Goal: Information Seeking & Learning: Learn about a topic

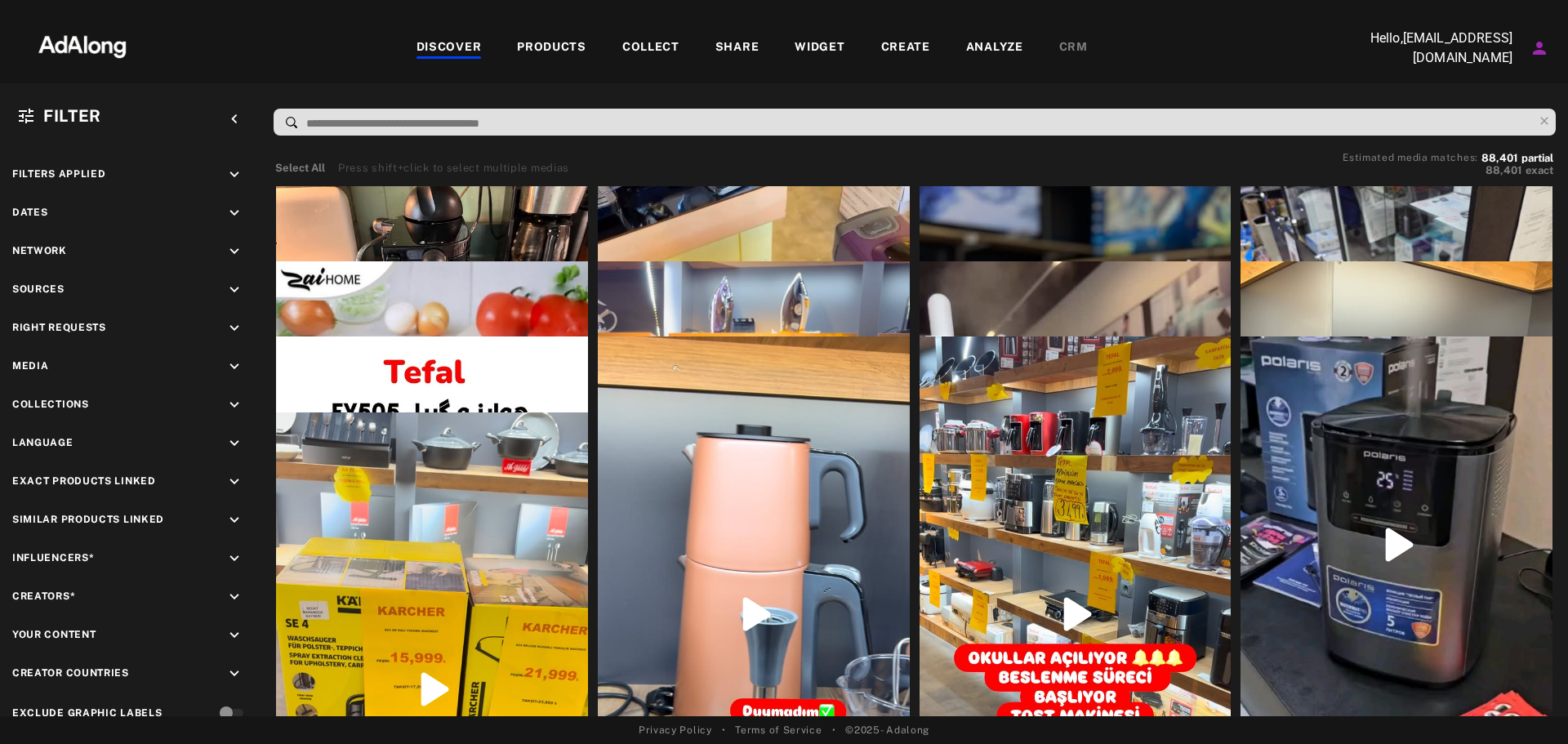
click at [649, 39] on div "COLLECT" at bounding box center [651, 48] width 57 height 20
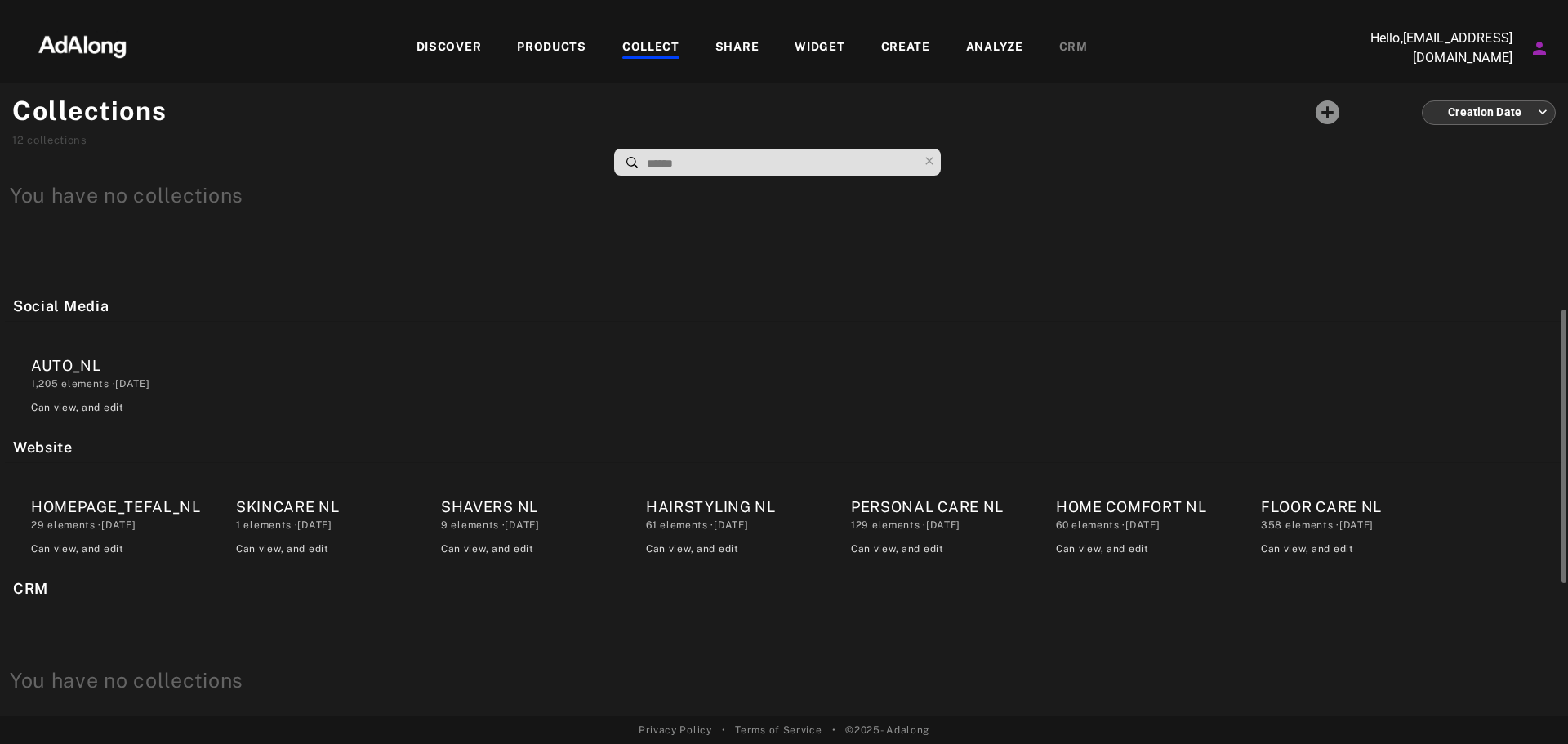
scroll to position [326, 0]
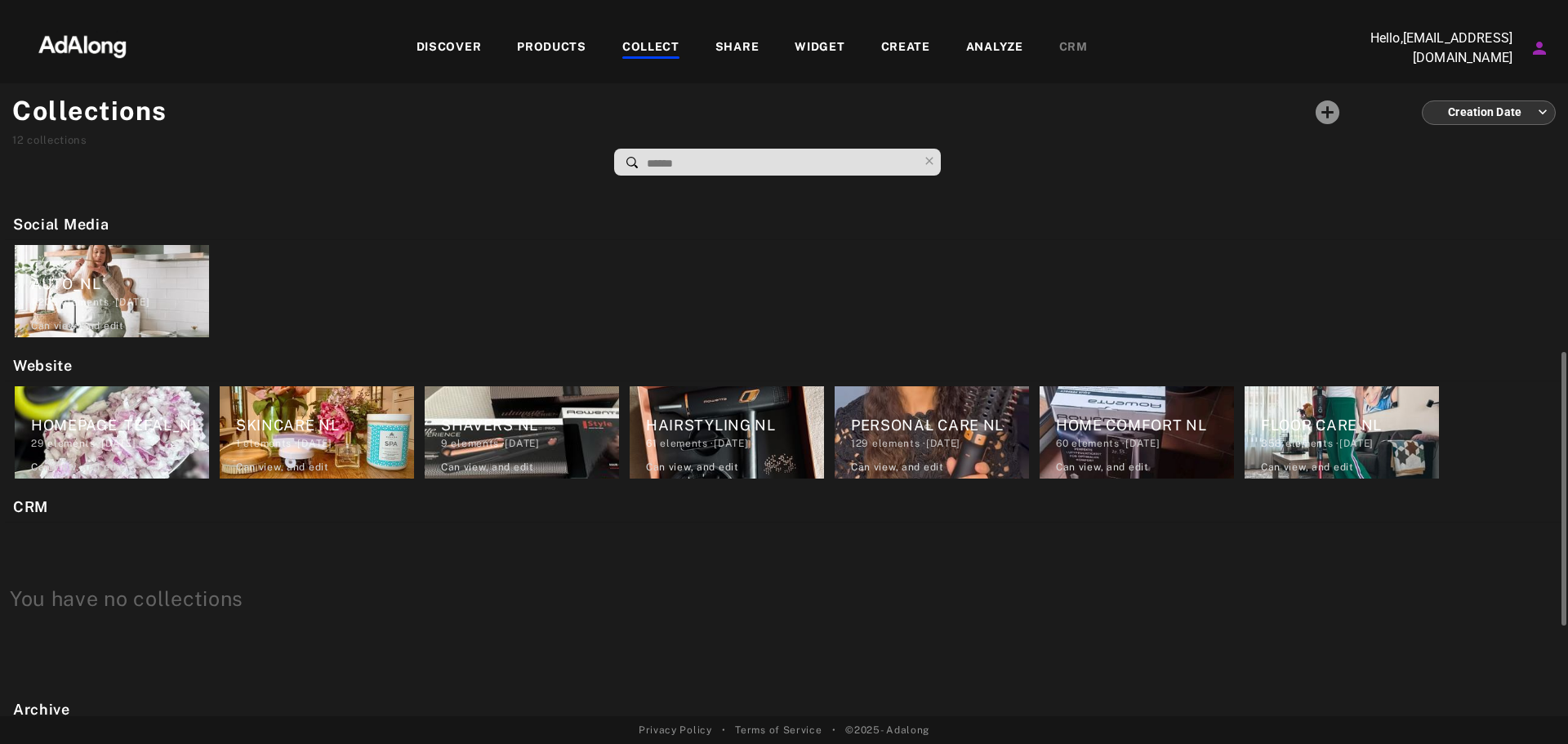
click at [116, 453] on div "HOMEPAGE_TEFAL_NL 29 elements · [DATE] Can view , and edit" at bounding box center [112, 432] width 194 height 93
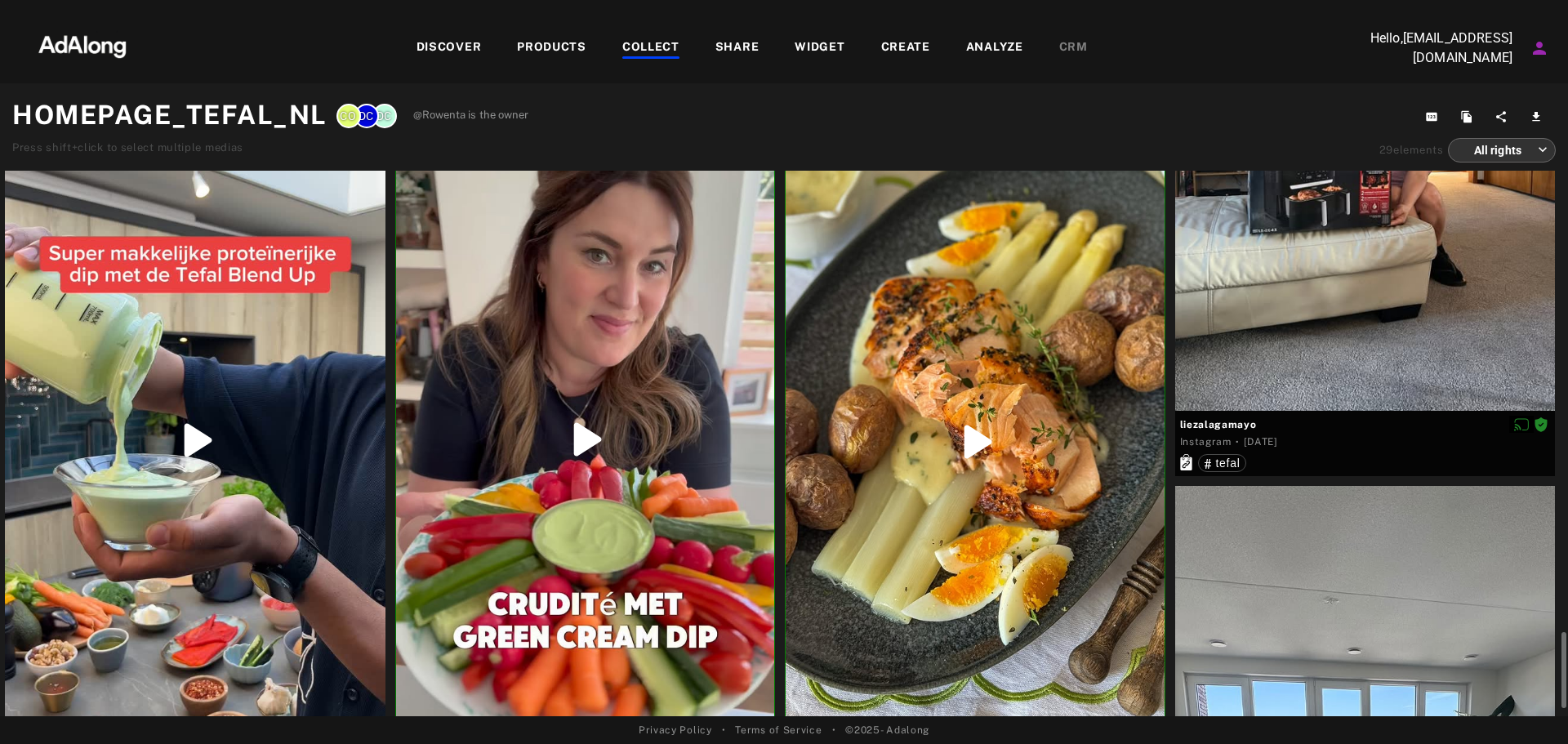
scroll to position [3154, 0]
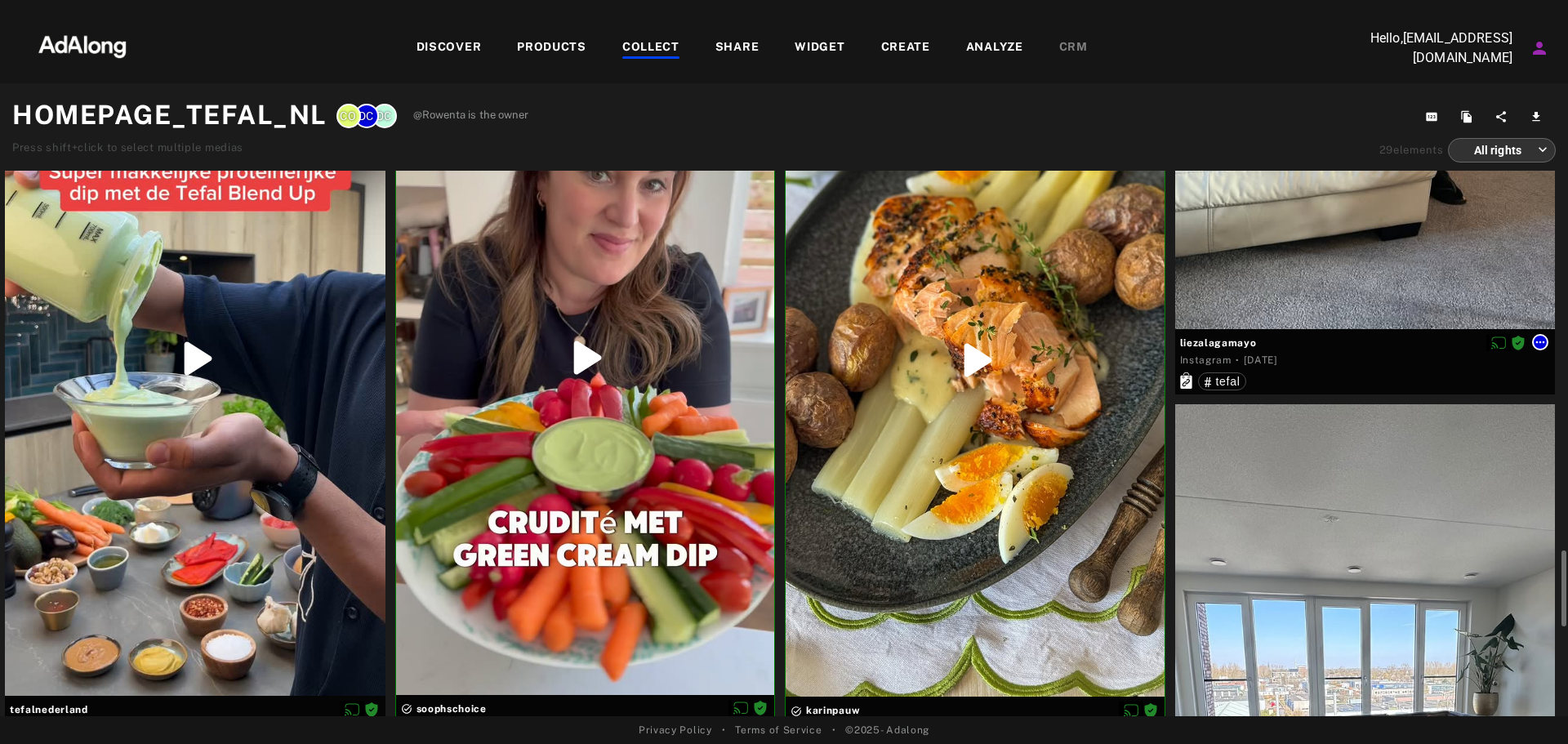
click at [1540, 344] on icon at bounding box center [1540, 342] width 13 height 13
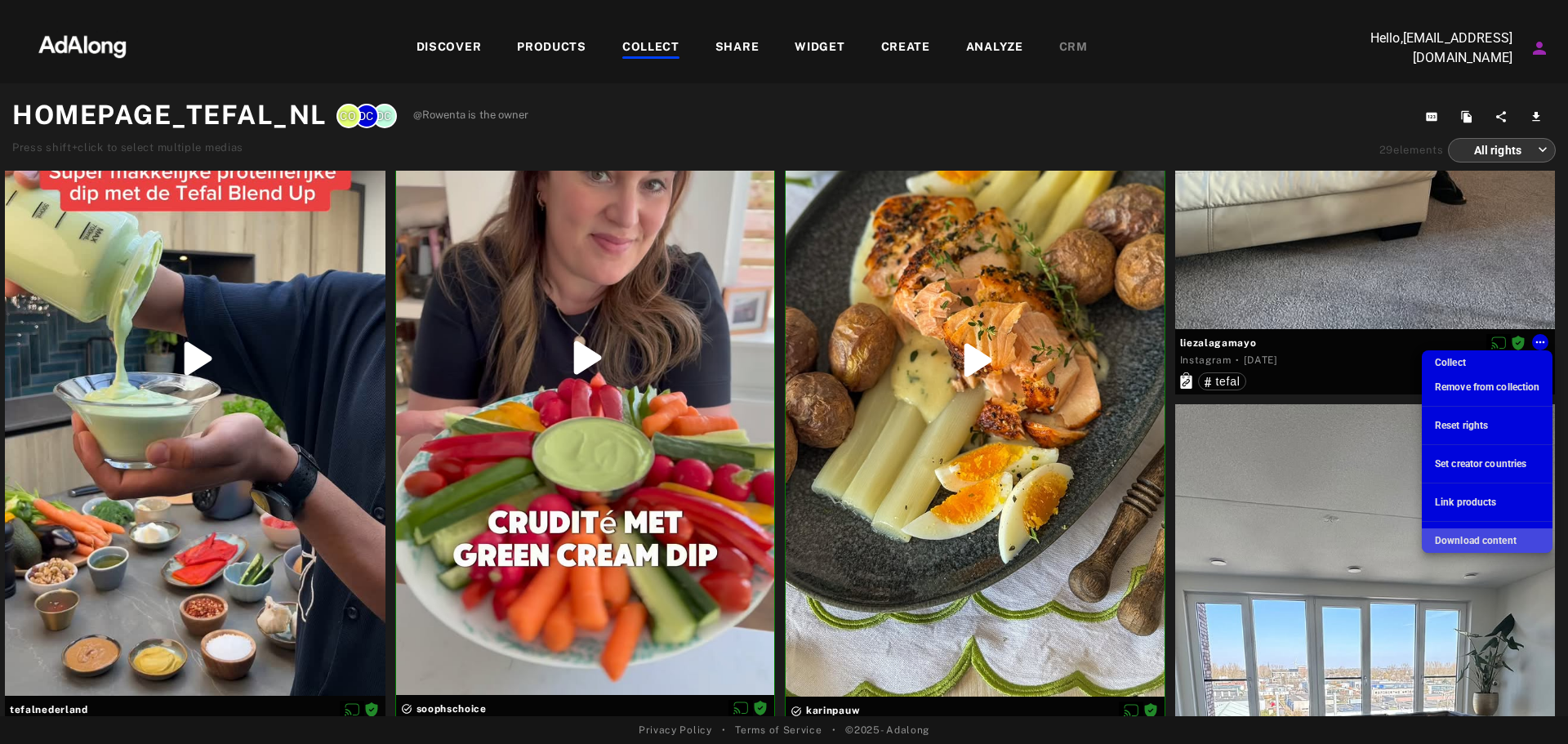
click at [1475, 539] on span "Download content" at bounding box center [1476, 541] width 82 height 11
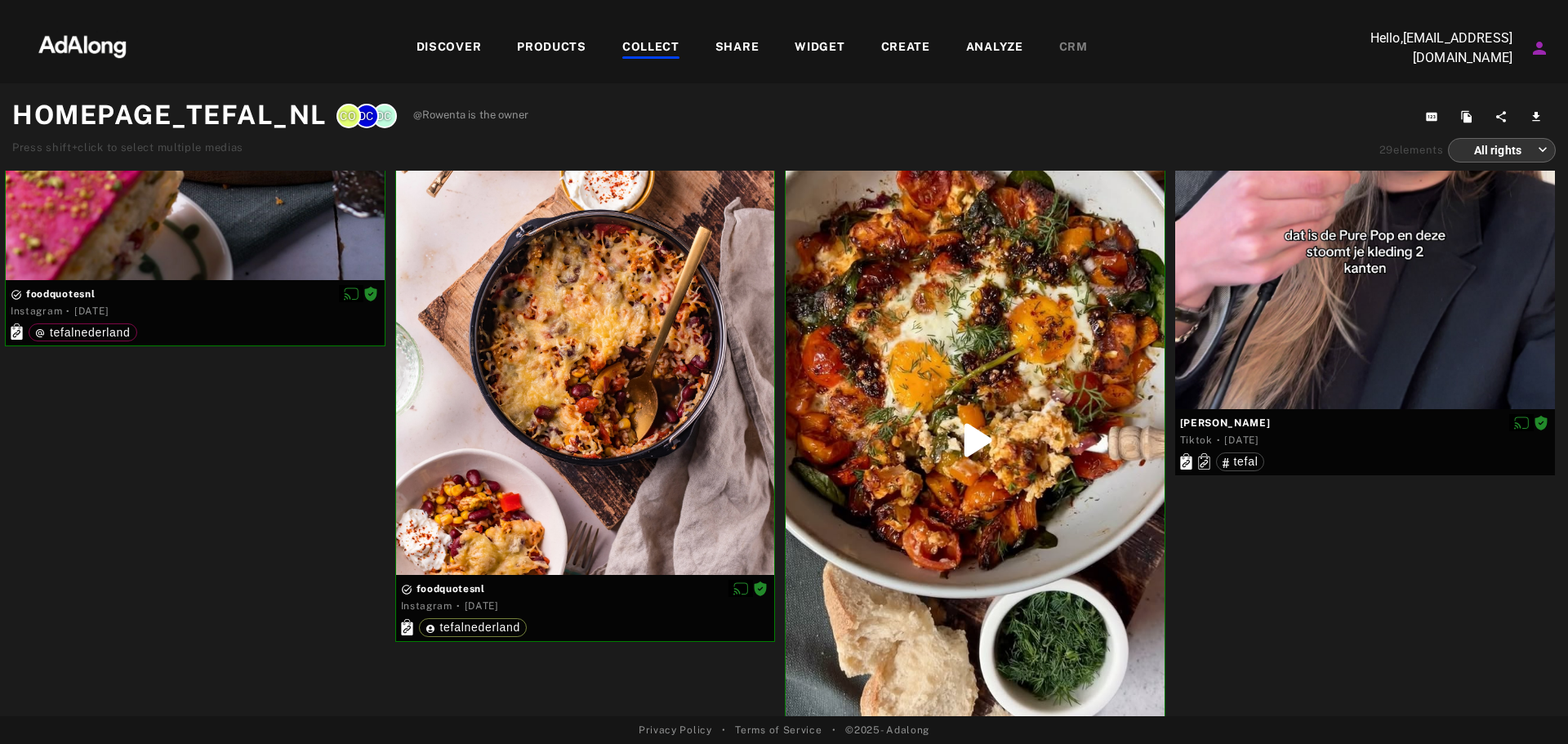
scroll to position [4624, 0]
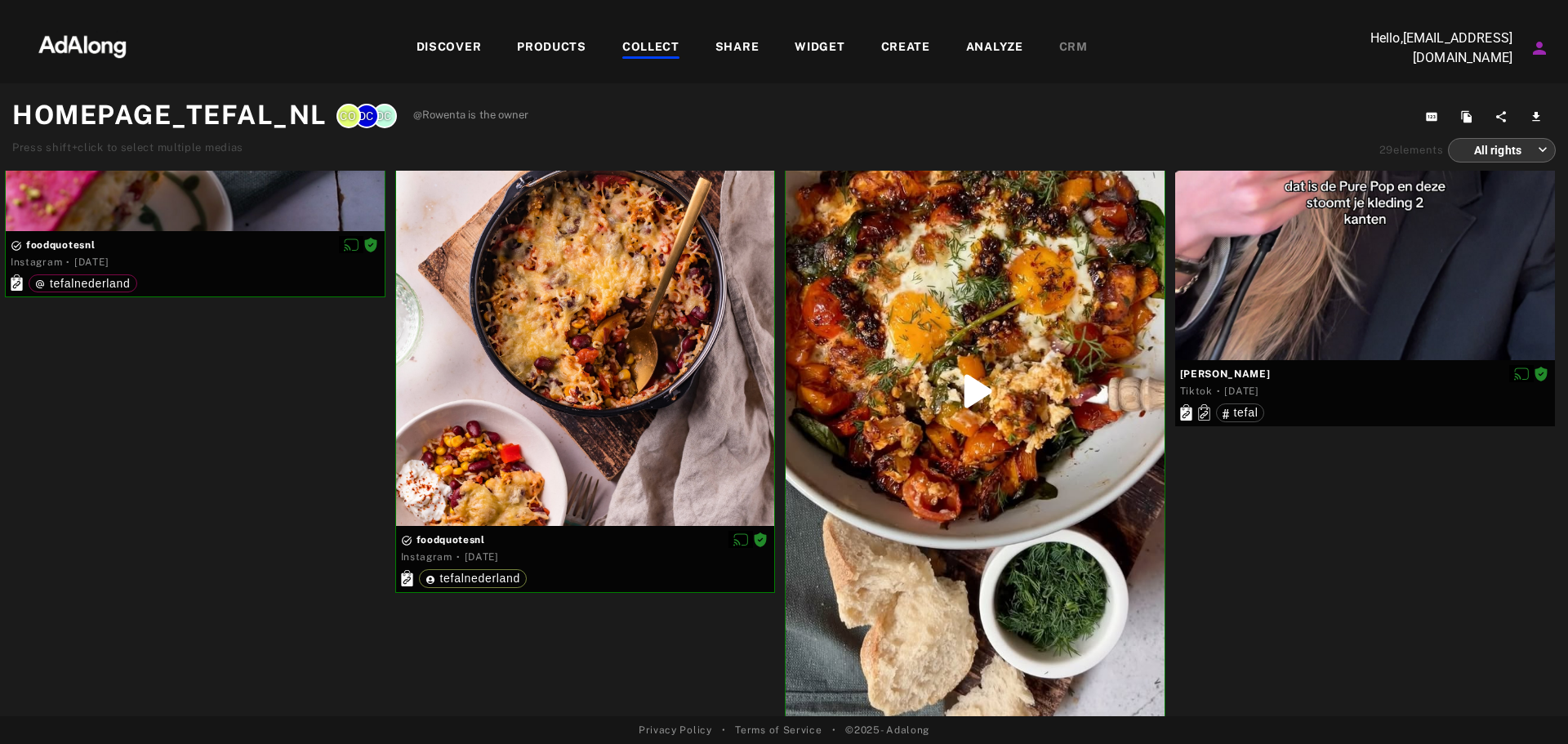
drag, startPoint x: 1422, startPoint y: 525, endPoint x: 1357, endPoint y: 512, distance: 66.3
click at [572, 34] on div "DISCOVER PRODUCTS COLLECT SHARE WIDGET CREATE ANALYZE CRM" at bounding box center [751, 48] width 1195 height 55
click at [567, 41] on div "PRODUCTS" at bounding box center [551, 48] width 70 height 20
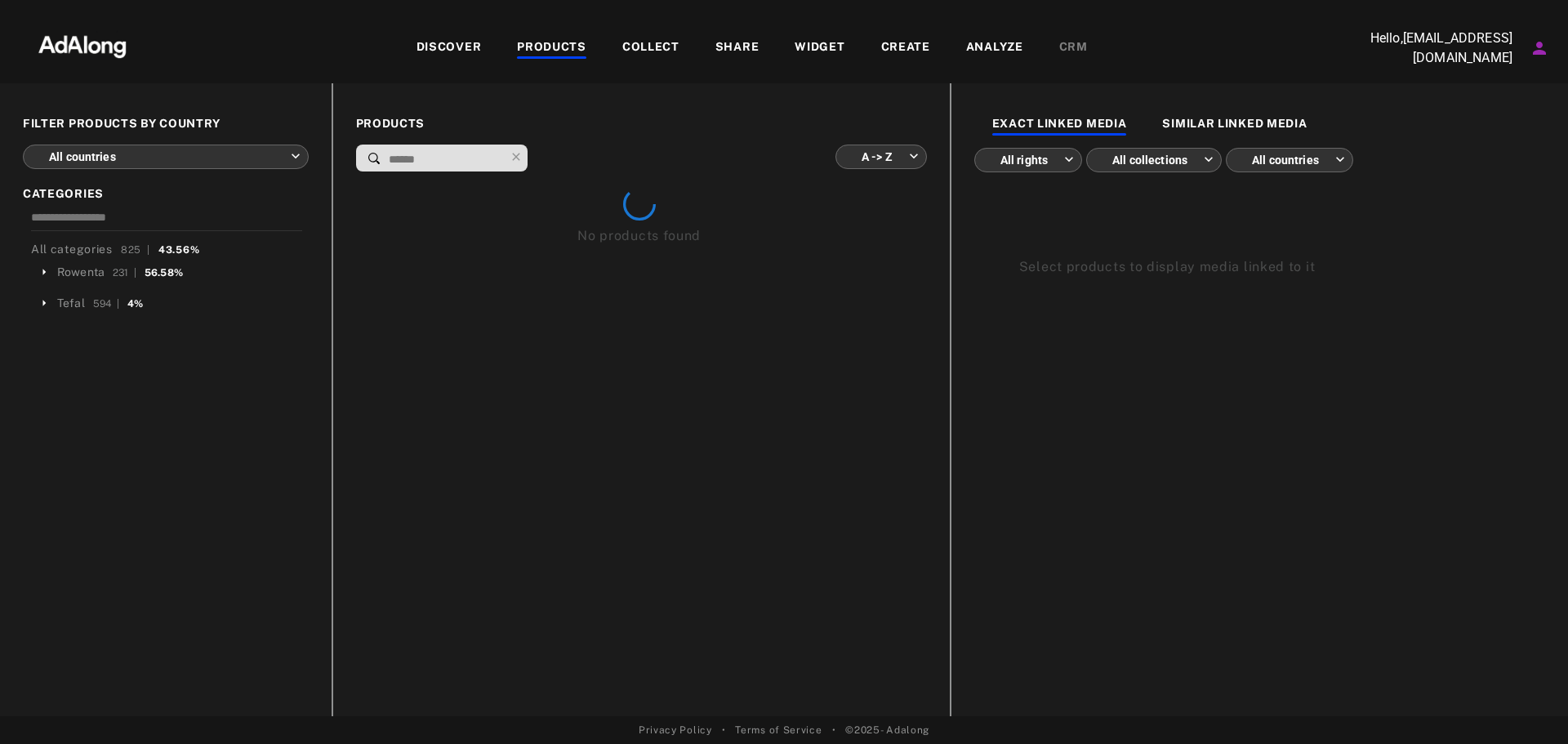
click at [459, 161] on input at bounding box center [445, 159] width 117 height 22
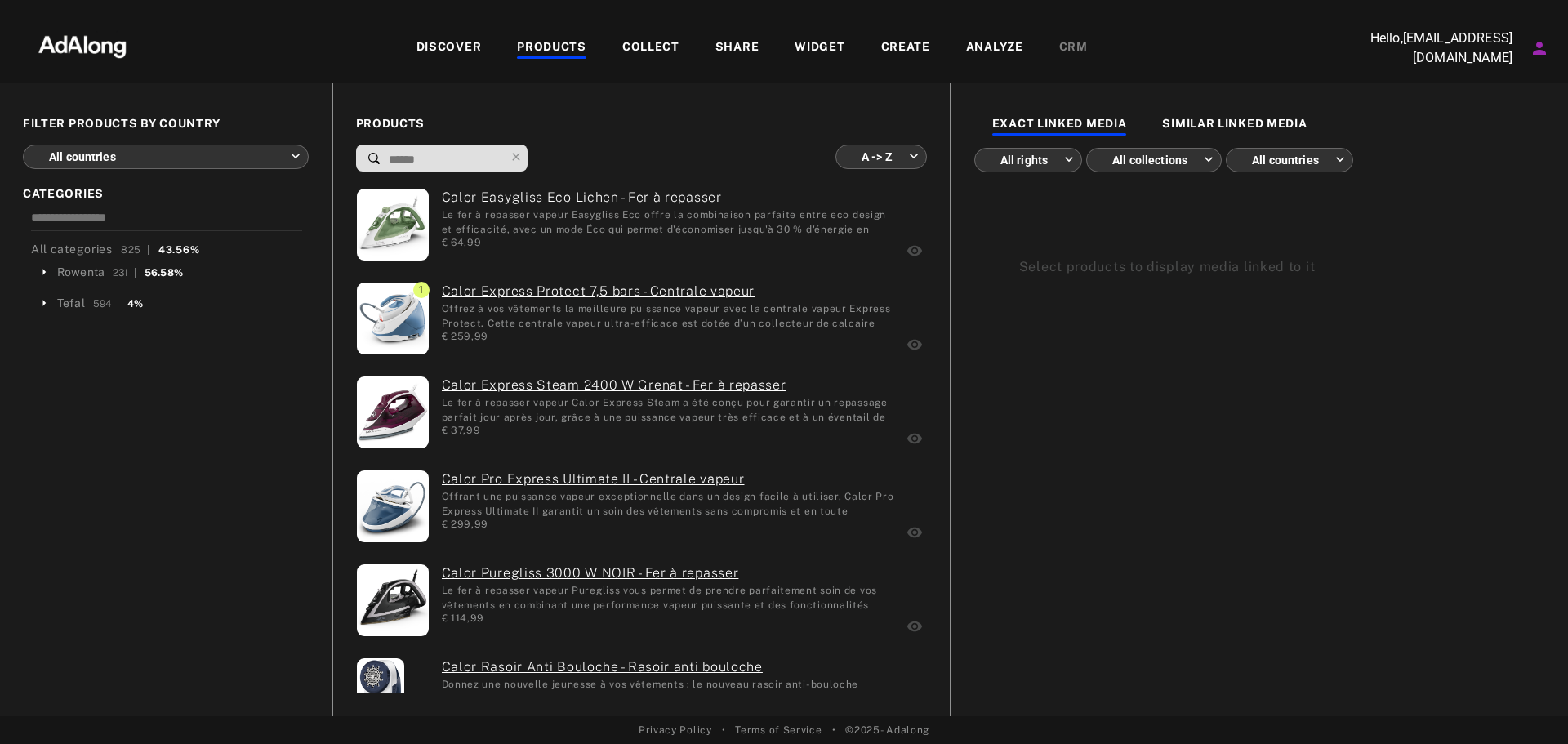
type input "*"
type input "**********"
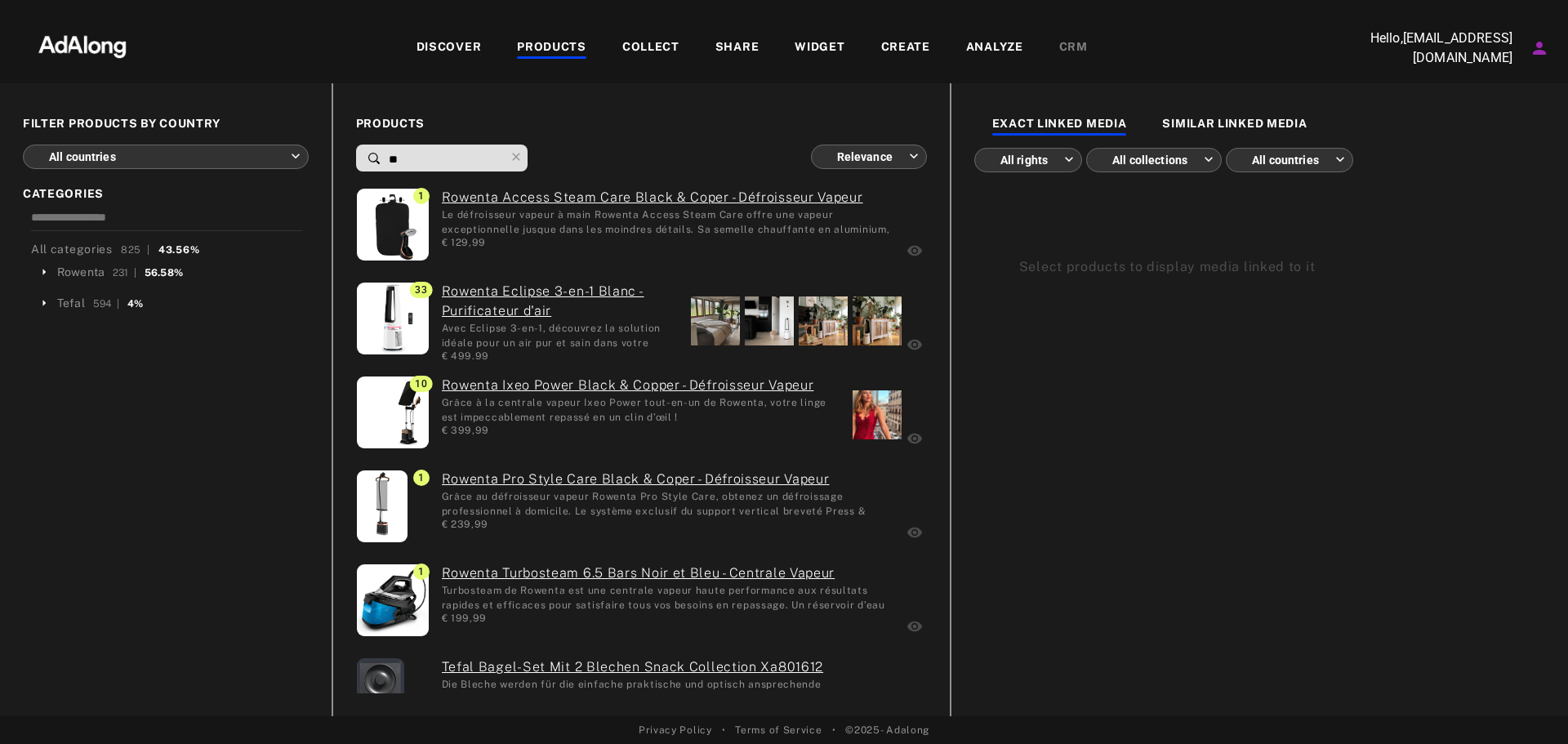
click at [503, 157] on input "**" at bounding box center [445, 159] width 117 height 22
type input "*******"
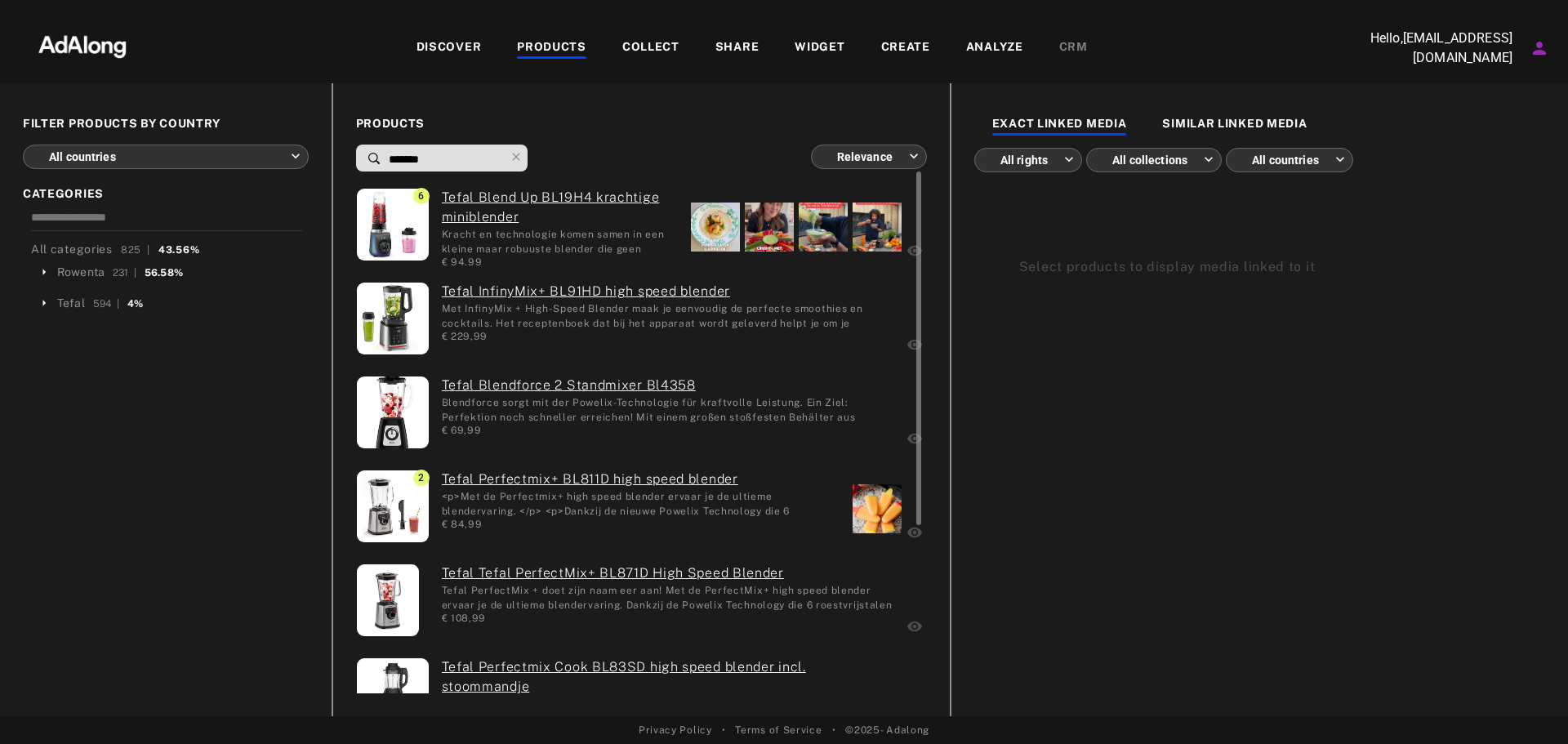
click at [547, 469] on div "6 Tefal Blend Up BL19H4 krachtige miniblender Kracht en technologie komen samen…" at bounding box center [639, 555] width 567 height 735
click at [545, 475] on link "Tefal Perfectmix+ BL811D high speed blender" at bounding box center [641, 480] width 399 height 20
click at [879, 526] on div at bounding box center [877, 509] width 49 height 49
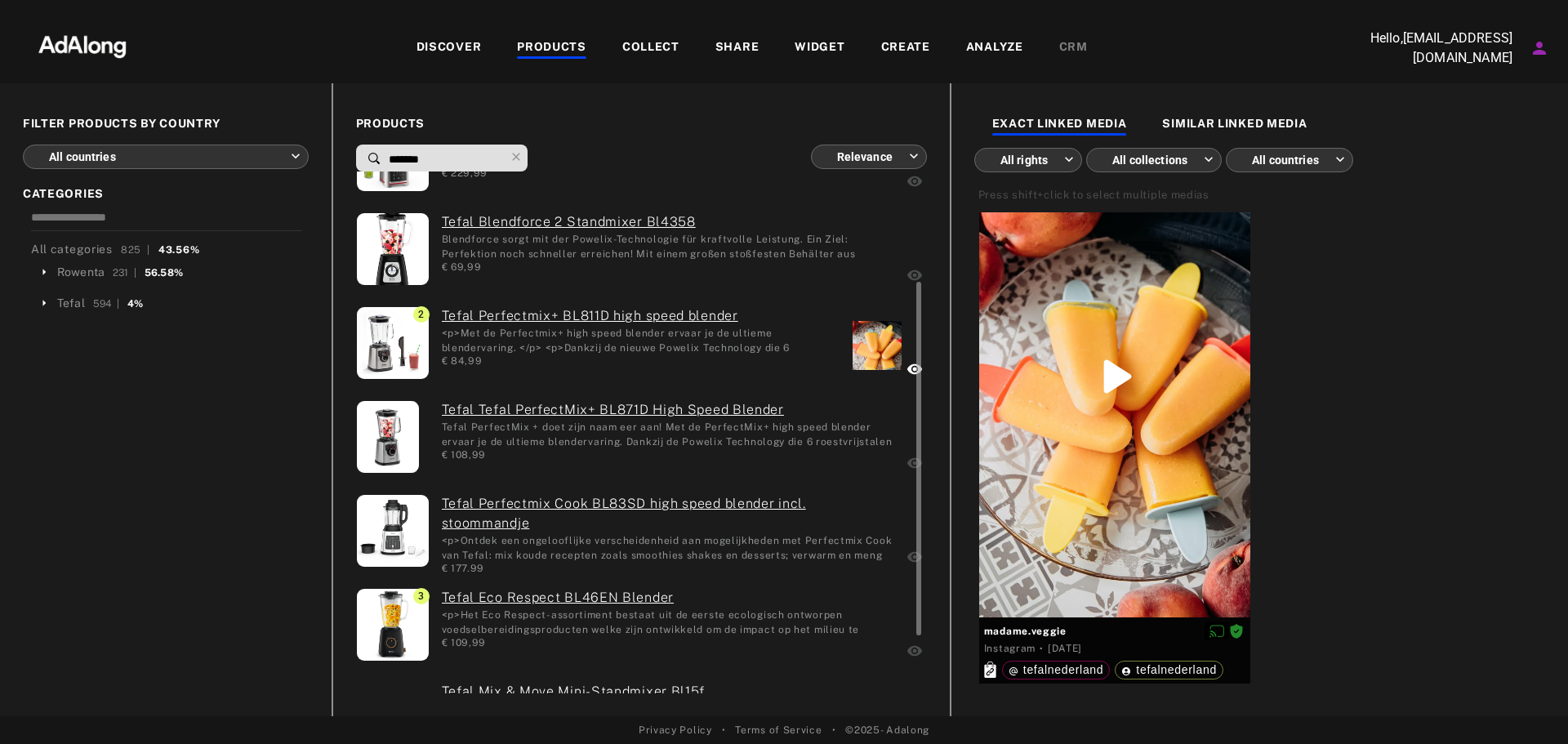
scroll to position [245, 0]
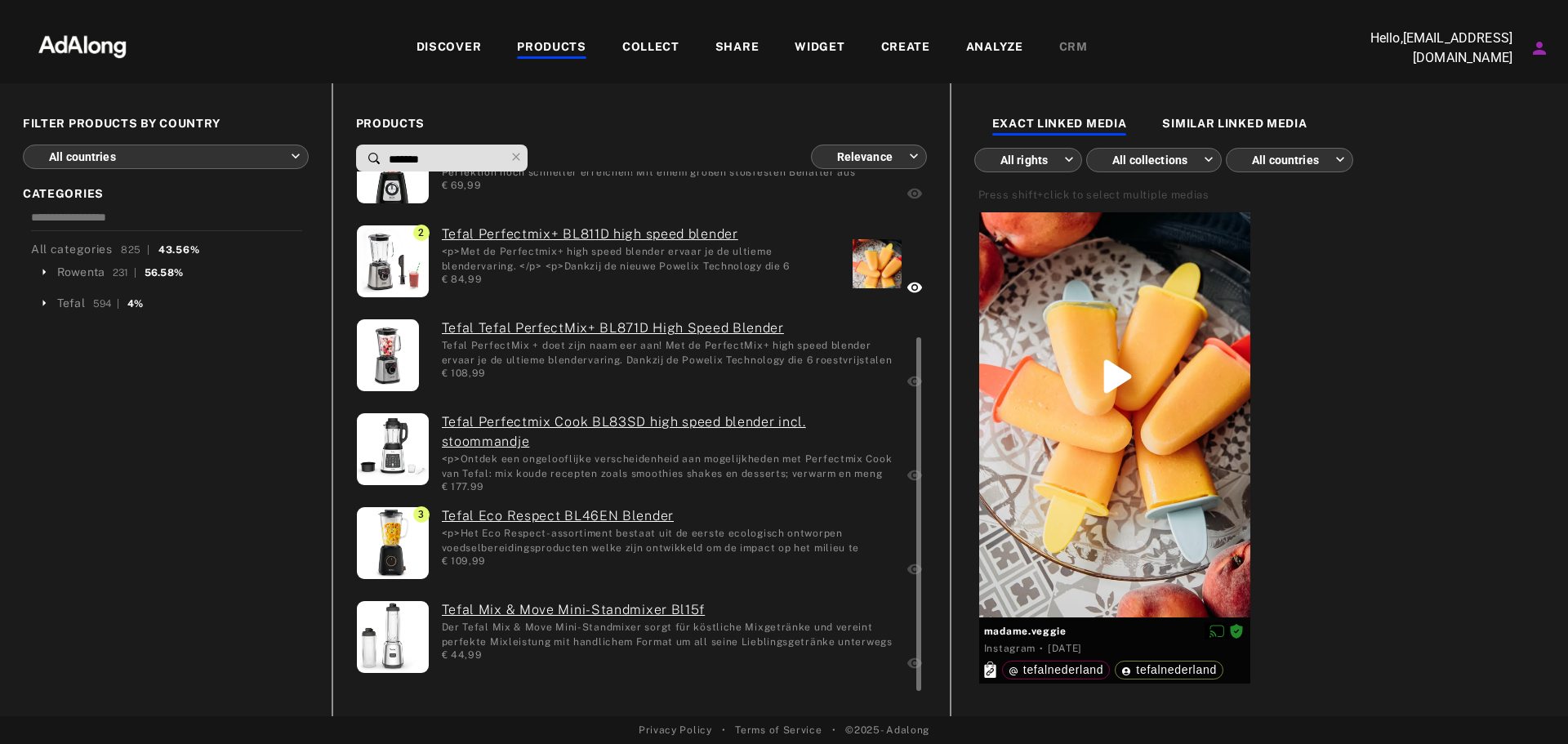
click at [640, 507] on link "Tefal Eco Respect BL46EN Blender" at bounding box center [668, 517] width 453 height 20
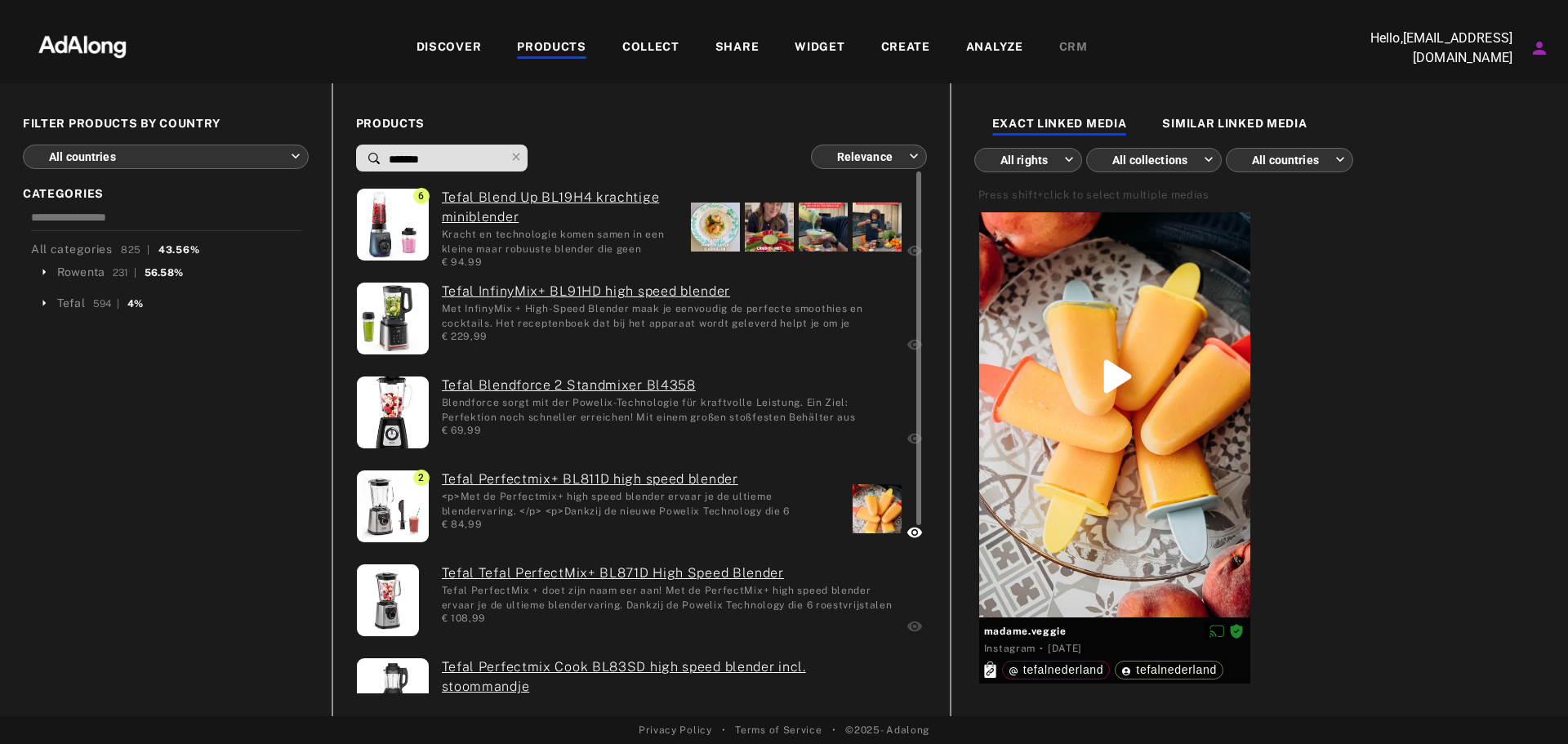
click at [880, 232] on div at bounding box center [877, 227] width 49 height 49
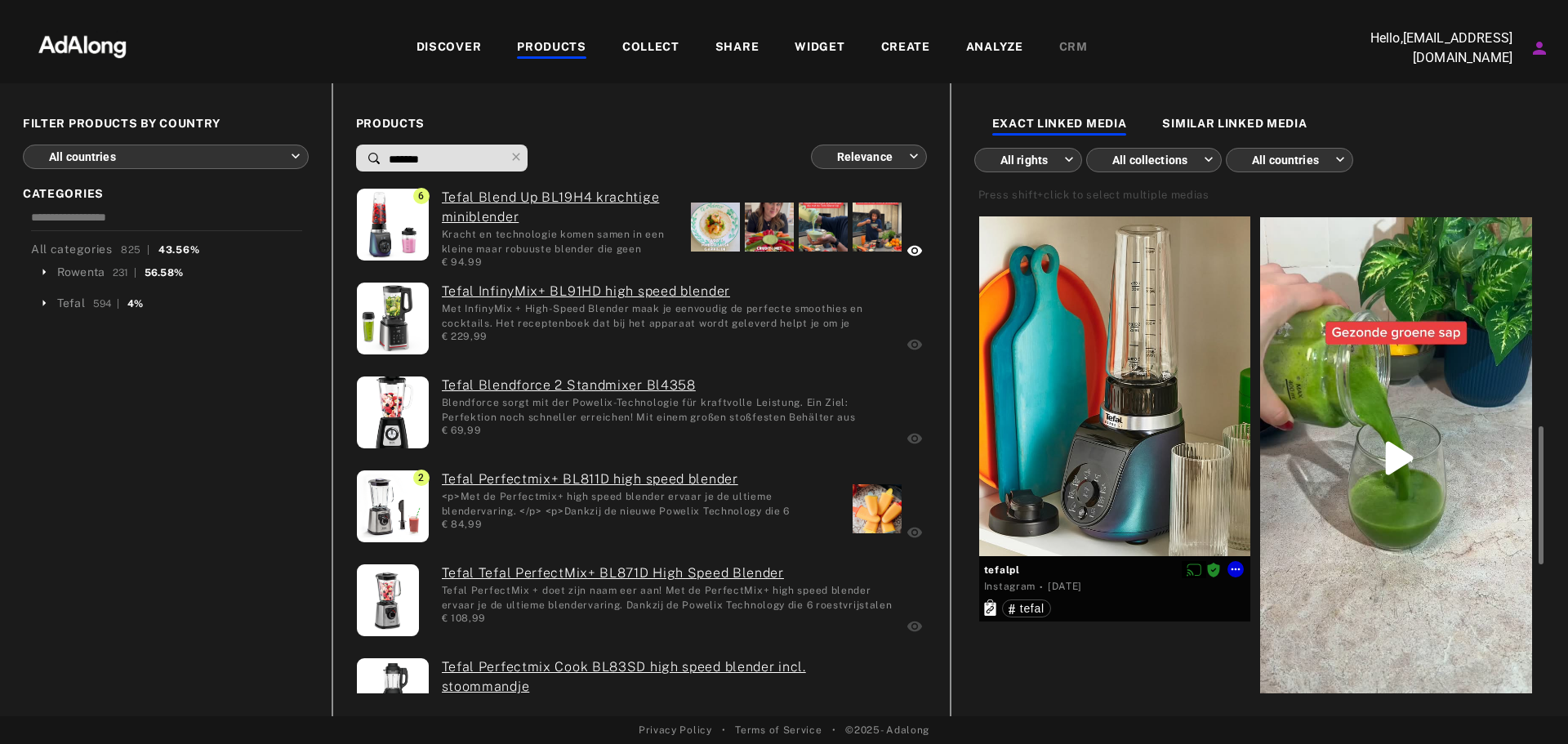
scroll to position [1030, 0]
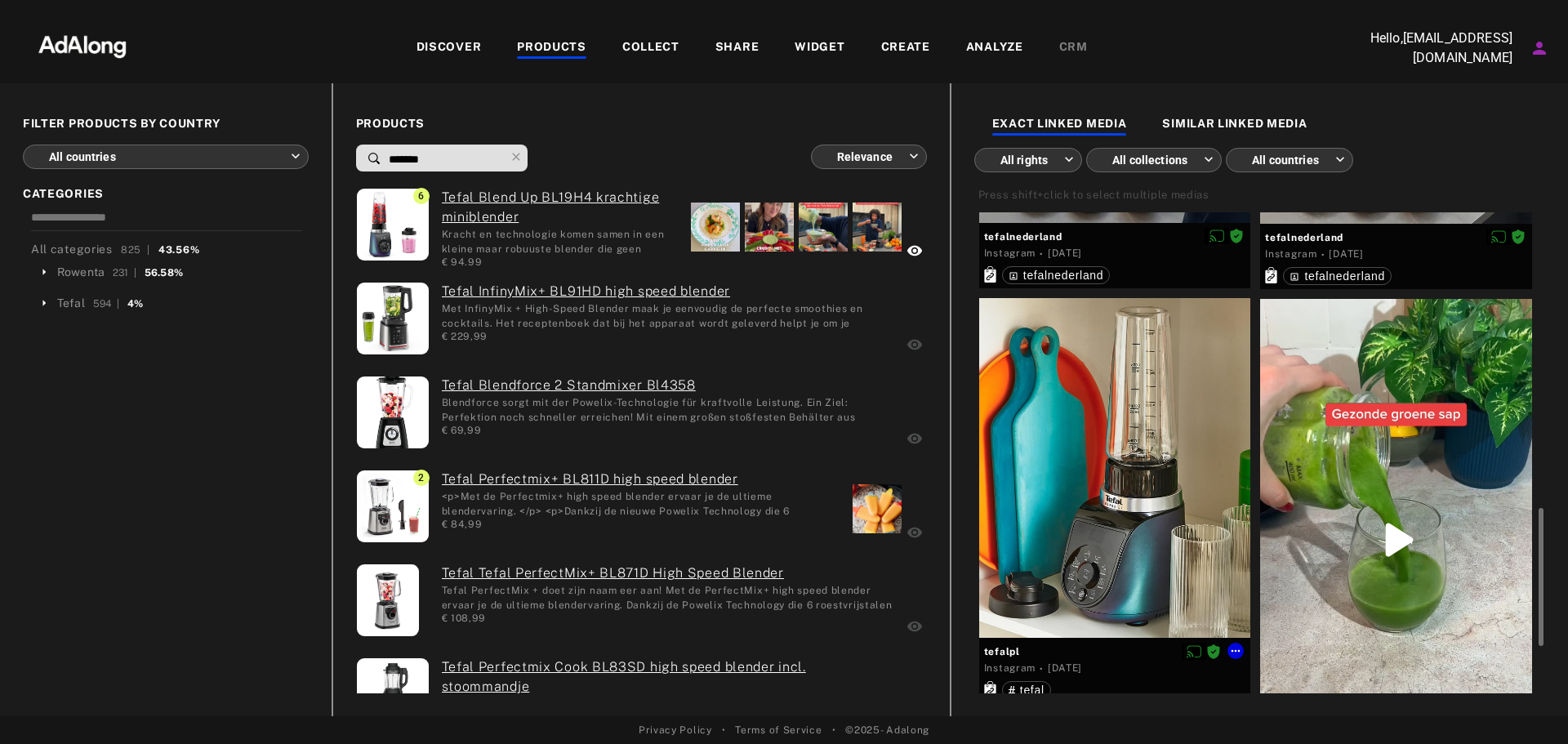
drag, startPoint x: 1138, startPoint y: 428, endPoint x: 1110, endPoint y: 446, distance: 33.3
click at [1110, 446] on div at bounding box center [1115, 468] width 272 height 340
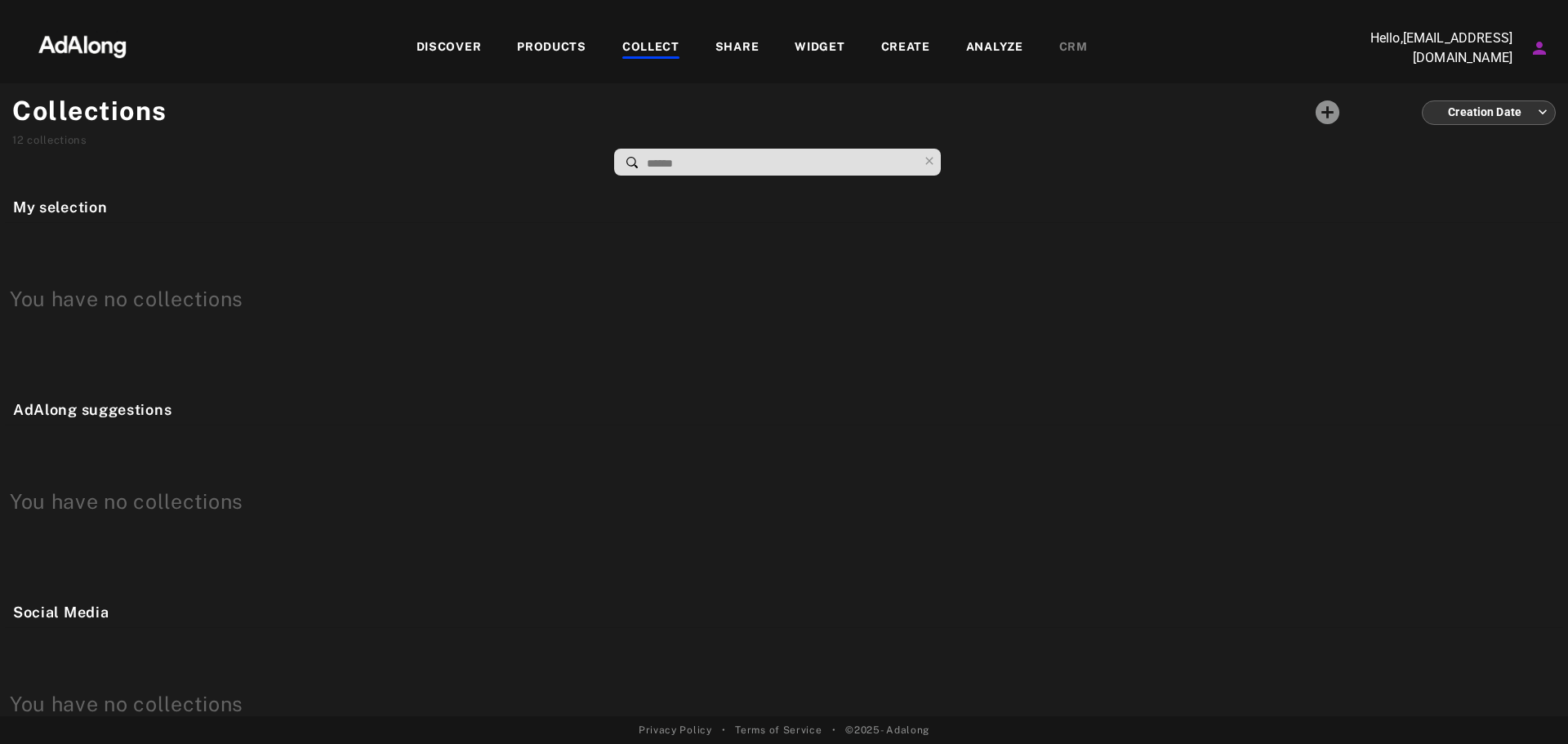
click at [455, 34] on div "DISCOVER PRODUCTS COLLECT SHARE WIDGET CREATE ANALYZE CRM" at bounding box center [751, 48] width 1195 height 55
click at [448, 45] on div "DISCOVER" at bounding box center [449, 48] width 66 height 20
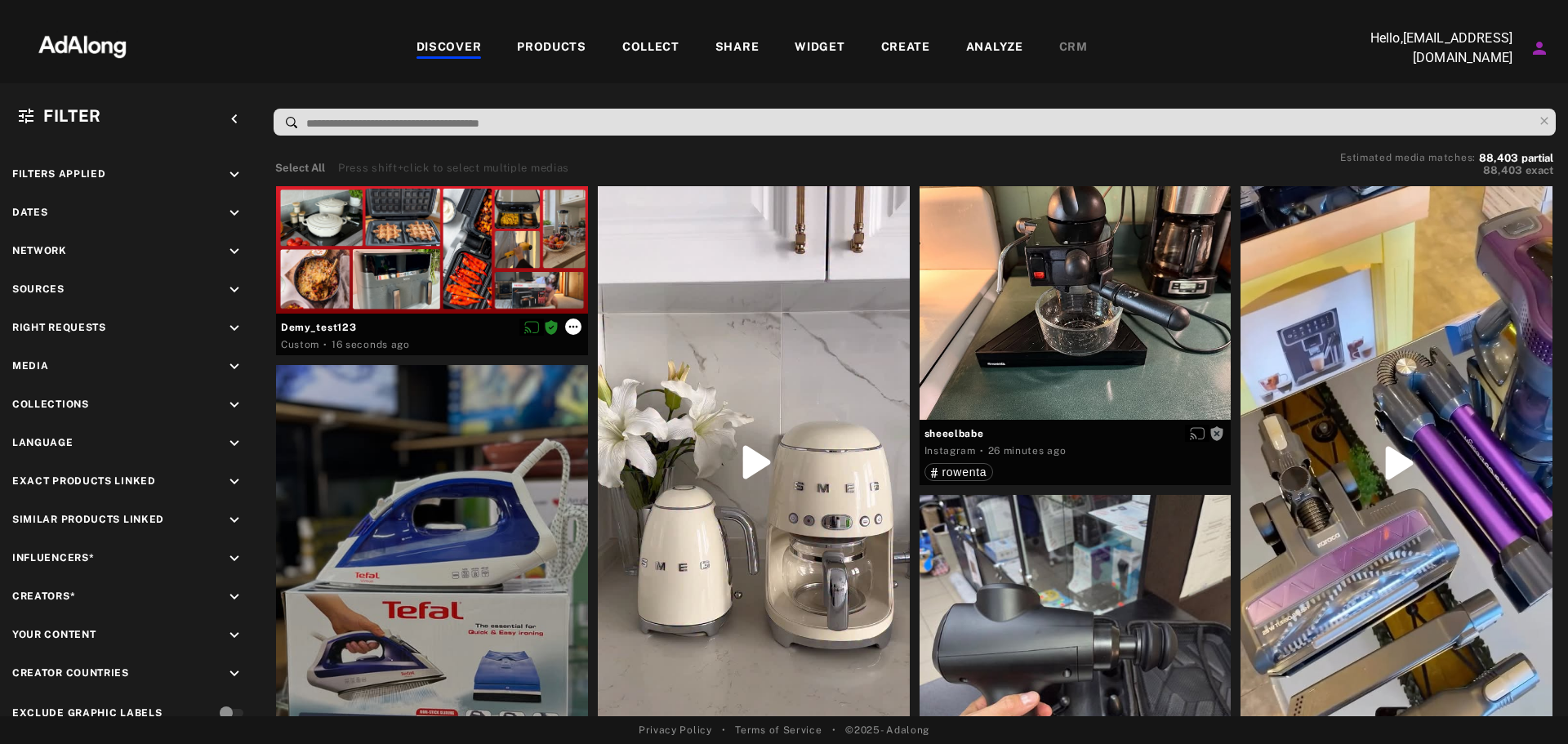
click at [572, 325] on icon at bounding box center [573, 326] width 13 height 13
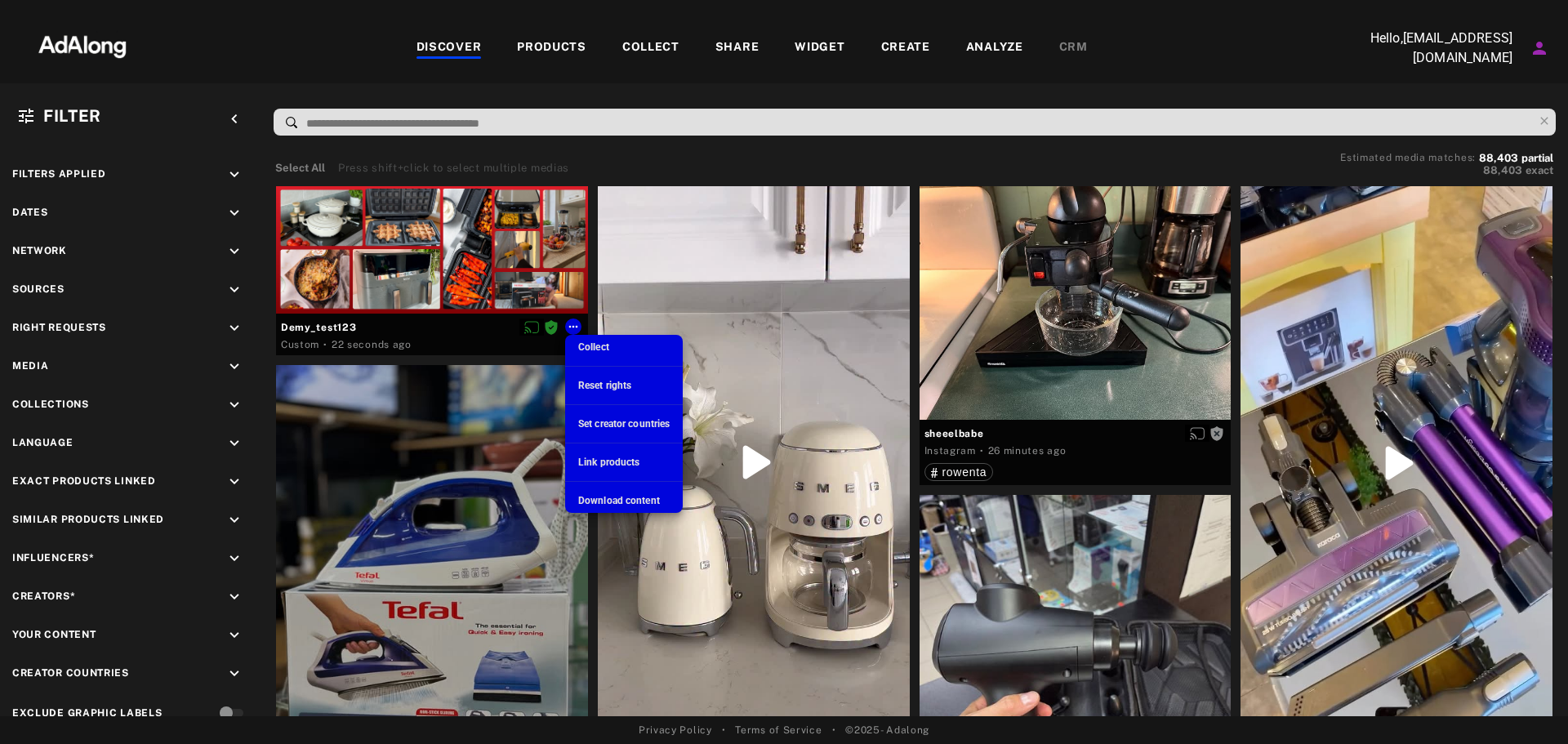
click at [495, 259] on div at bounding box center [784, 372] width 1568 height 744
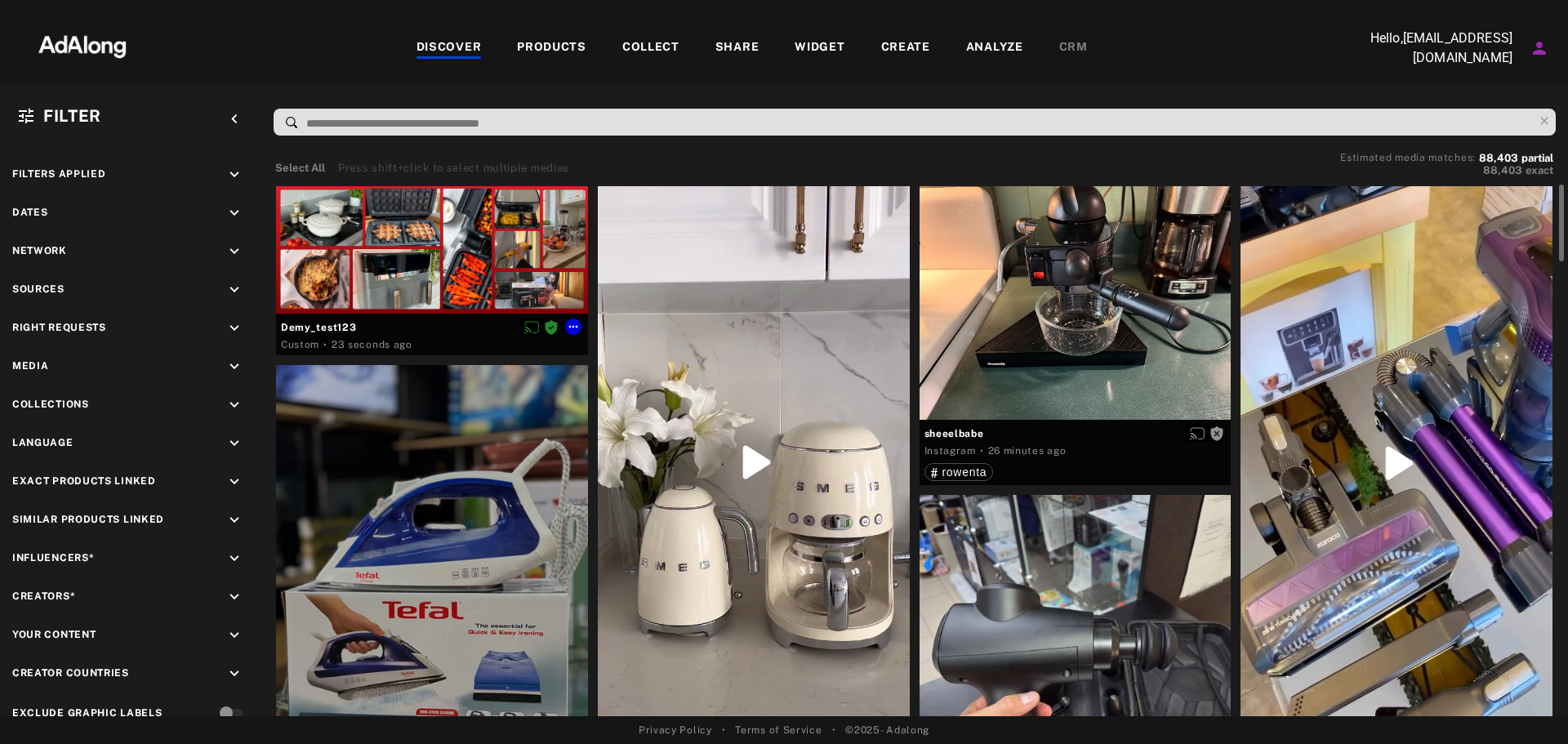
click at [490, 240] on div at bounding box center [432, 250] width 312 height 128
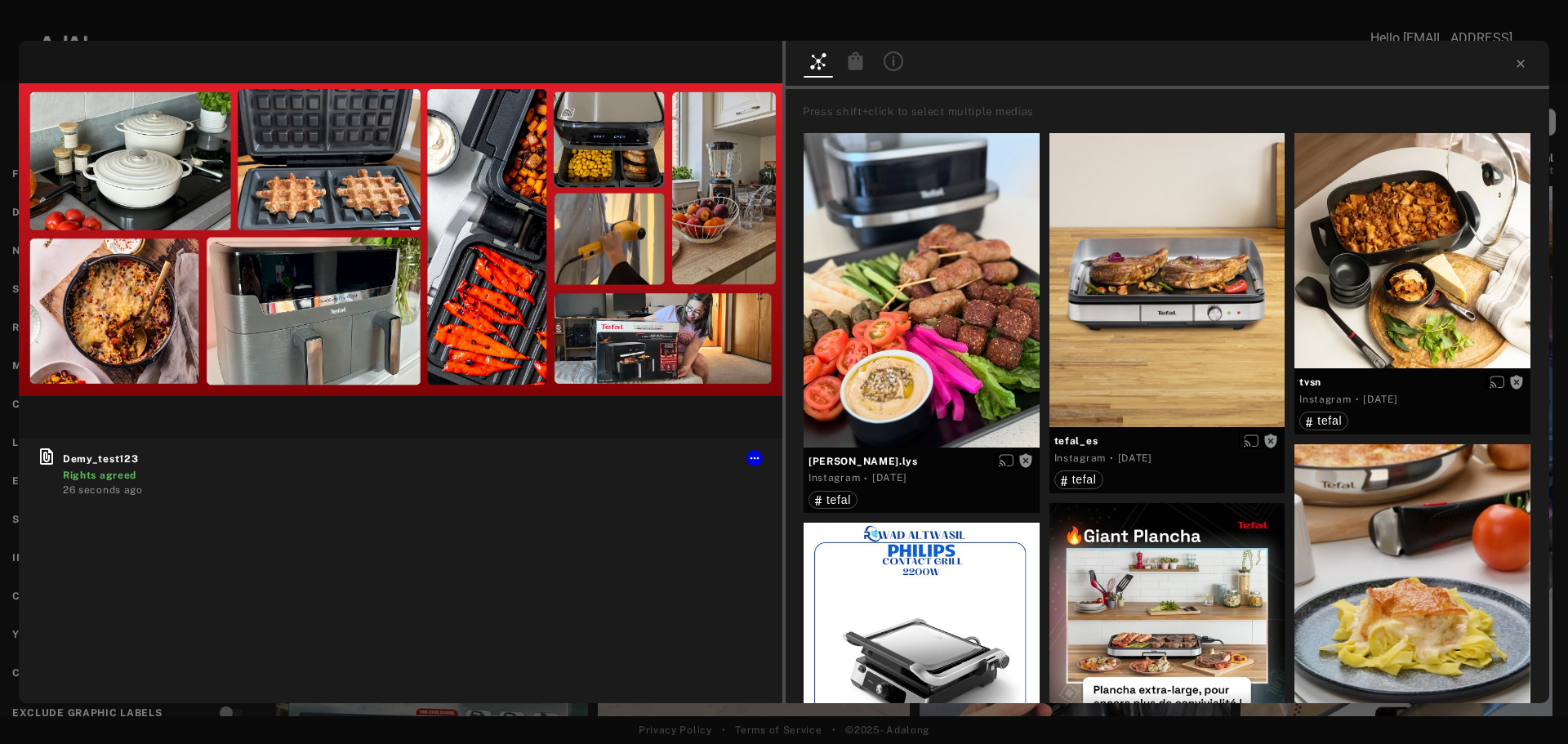
drag, startPoint x: 644, startPoint y: 151, endPoint x: 573, endPoint y: 167, distance: 72.8
click at [573, 167] on img at bounding box center [400, 240] width 763 height 313
click at [755, 452] on icon at bounding box center [754, 459] width 13 height 13
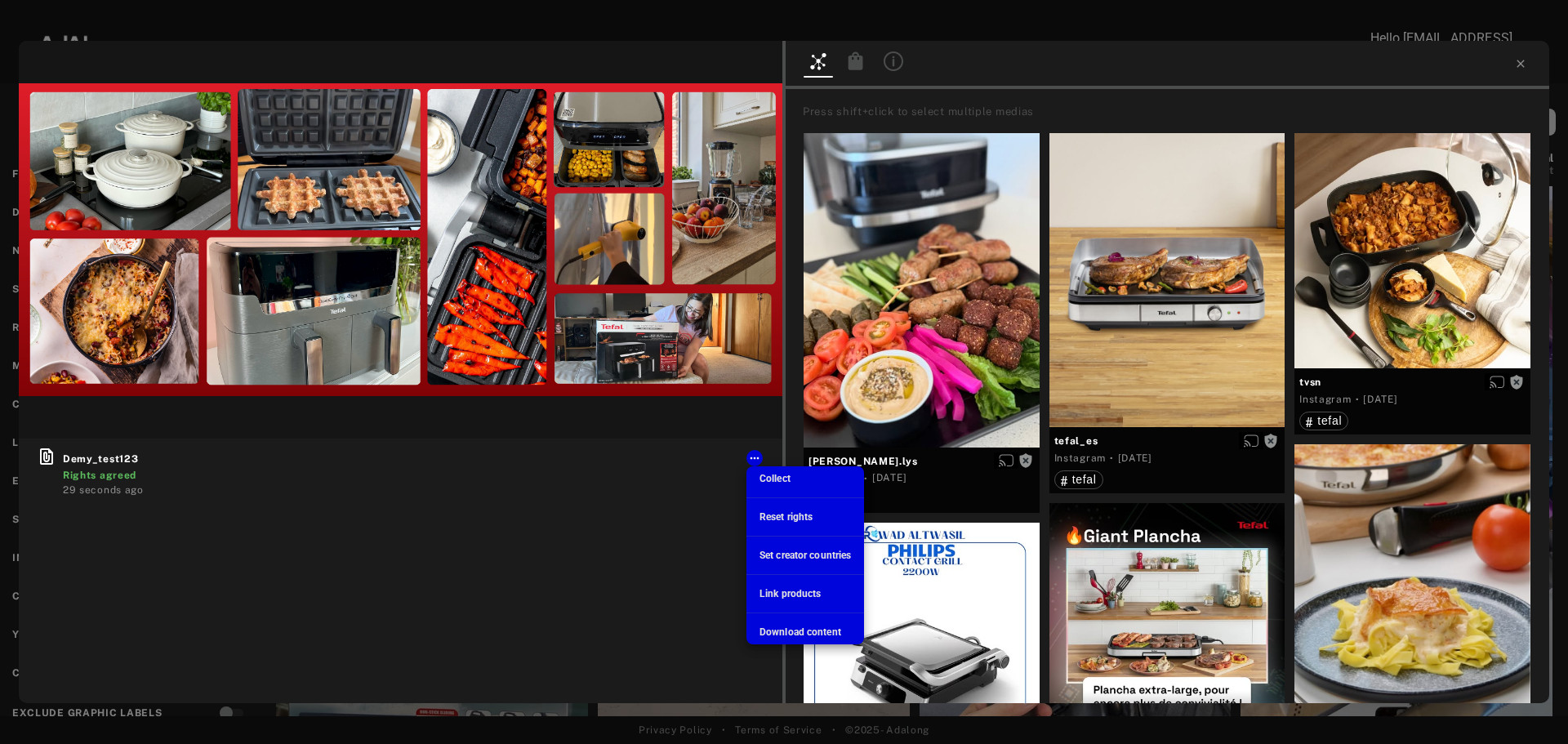
click at [663, 460] on div at bounding box center [784, 372] width 1568 height 744
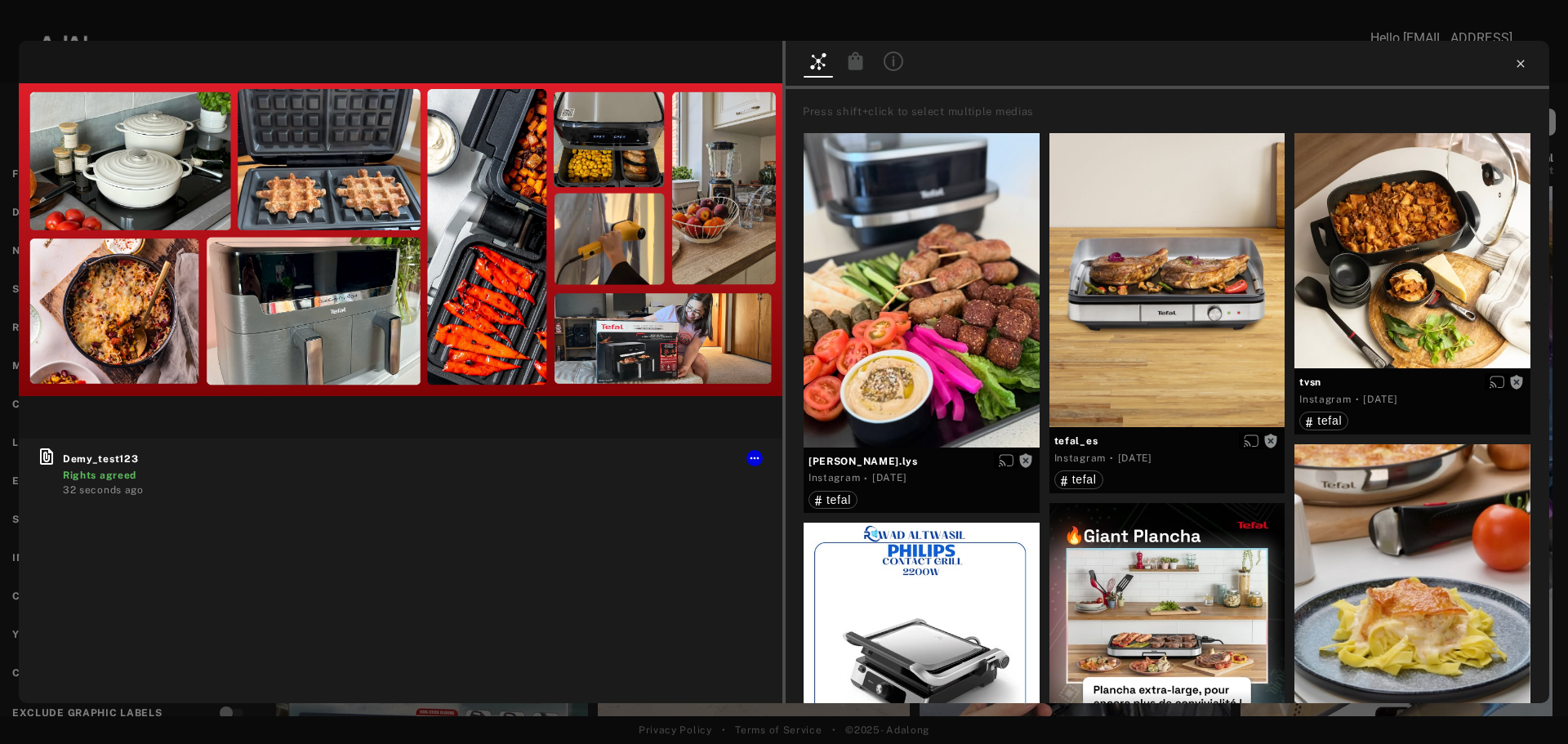
click at [1523, 65] on icon at bounding box center [1521, 64] width 13 height 13
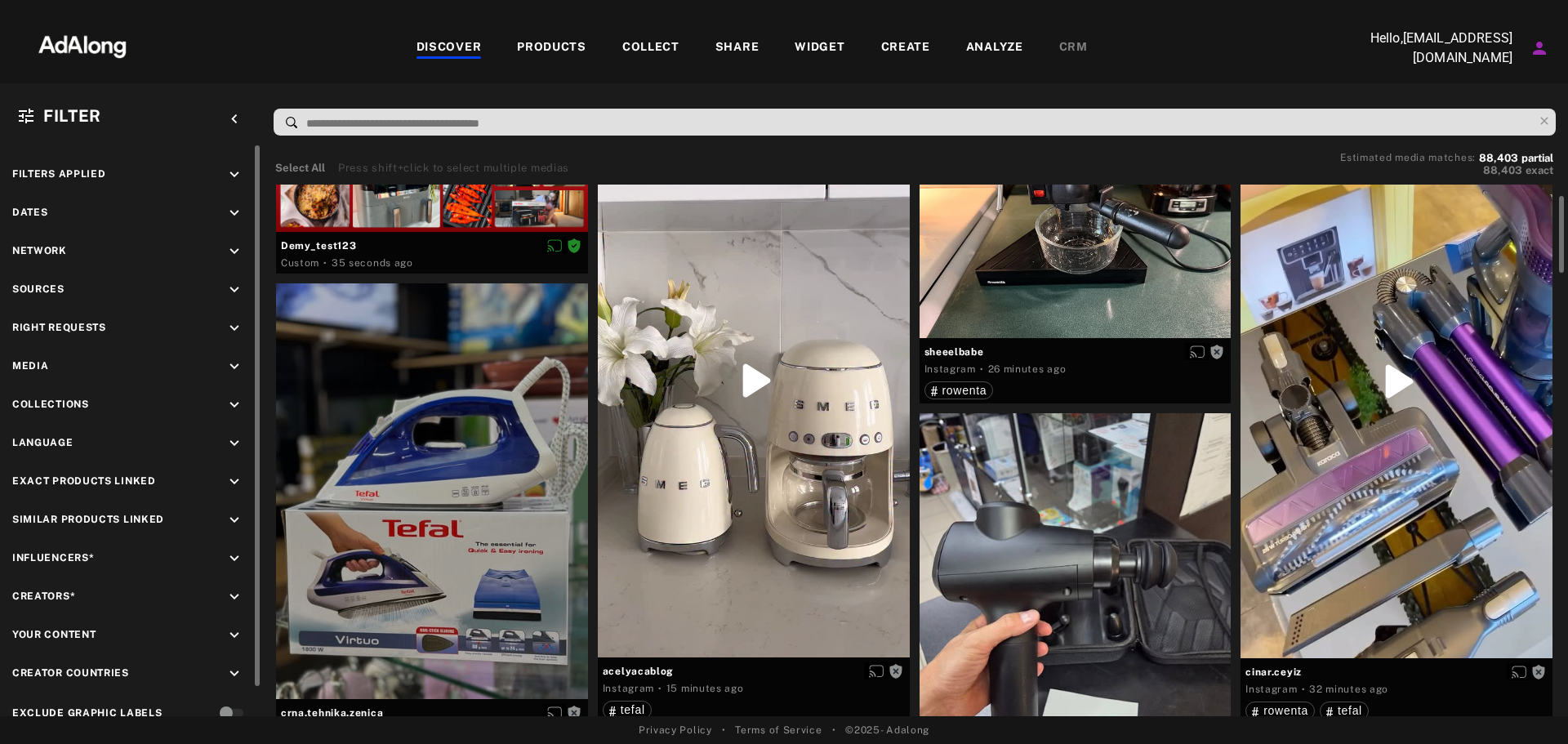
scroll to position [25, 0]
